Goal: Transaction & Acquisition: Subscribe to service/newsletter

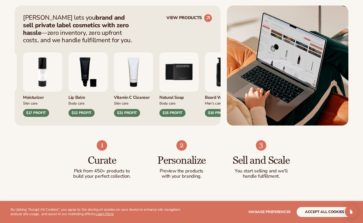
scroll to position [212, 0]
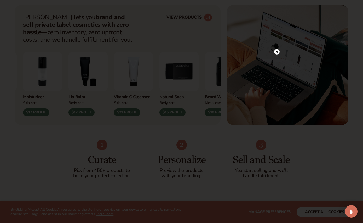
click at [279, 52] on circle at bounding box center [276, 51] width 5 height 5
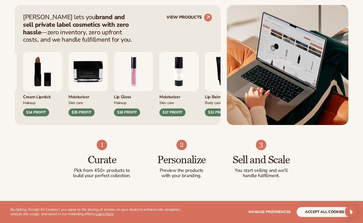
click at [62, 88] on img "8 / 9" at bounding box center [42, 71] width 39 height 39
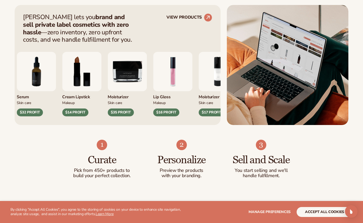
click at [77, 110] on div "$14 PROFIT" at bounding box center [75, 112] width 26 height 8
click at [209, 21] on circle at bounding box center [208, 18] width 8 height 8
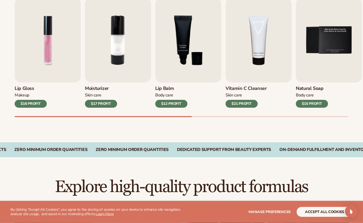
scroll to position [186, 0]
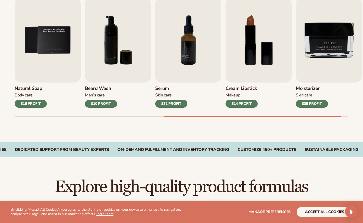
click at [242, 103] on div "$14 PROFIT" at bounding box center [242, 104] width 32 height 8
click at [270, 55] on img "8 / 9" at bounding box center [259, 40] width 66 height 84
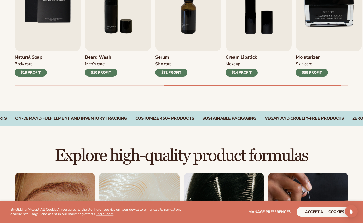
scroll to position [217, 0]
click at [248, 70] on div "$14 PROFIT" at bounding box center [242, 73] width 32 height 8
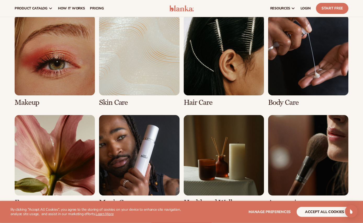
scroll to position [375, 0]
click at [90, 11] on link "pricing" at bounding box center [96, 8] width 19 height 17
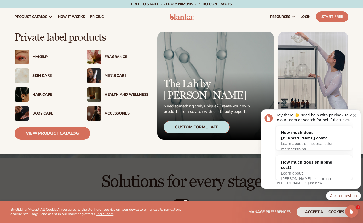
click at [114, 58] on div "Fragrance" at bounding box center [127, 57] width 44 height 4
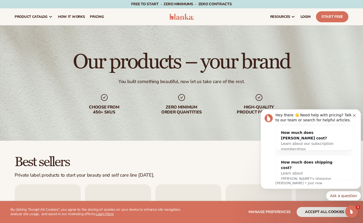
click at [354, 113] on button "Dismiss notification" at bounding box center [355, 114] width 4 height 4
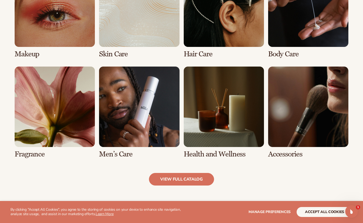
scroll to position [424, 0]
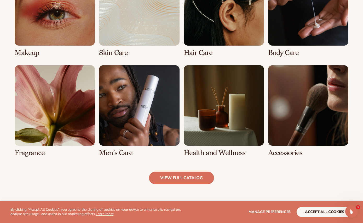
click at [36, 150] on link "5 / 8" at bounding box center [55, 111] width 80 height 92
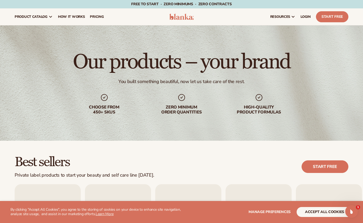
click at [332, 166] on link "Start free" at bounding box center [325, 166] width 47 height 13
